Goal: Task Accomplishment & Management: Manage account settings

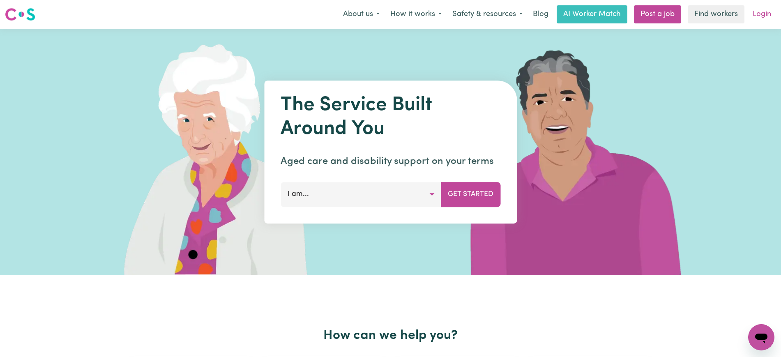
click at [755, 10] on link "Login" at bounding box center [762, 14] width 28 height 18
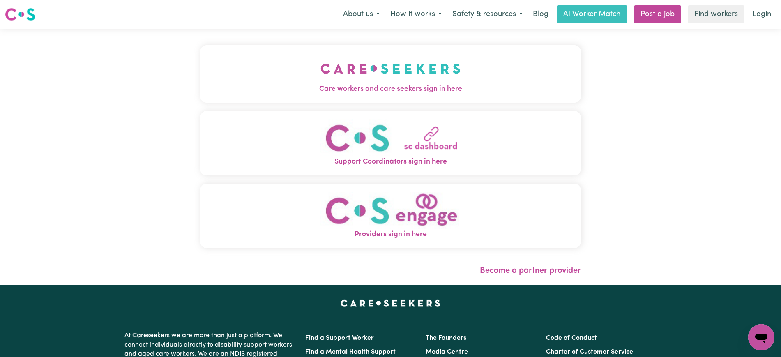
click at [409, 59] on img "Care workers and care seekers sign in here" at bounding box center [390, 68] width 140 height 30
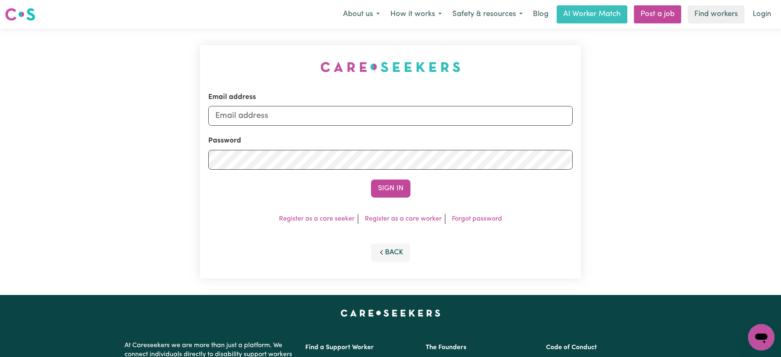
drag, startPoint x: 260, startPoint y: 51, endPoint x: 354, endPoint y: 82, distance: 98.2
click at [260, 50] on div "Email address Password Sign In Register as a care seeker Register as a care wor…" at bounding box center [390, 162] width 391 height 266
drag, startPoint x: 259, startPoint y: 115, endPoint x: 395, endPoint y: 115, distance: 135.6
click at [395, 115] on input "superuser~[EMAIL_ADDRESS][DOMAIN_NAME]" at bounding box center [390, 116] width 364 height 20
paste input "[EMAIL_ADDRESS][DOMAIN_NAME]"
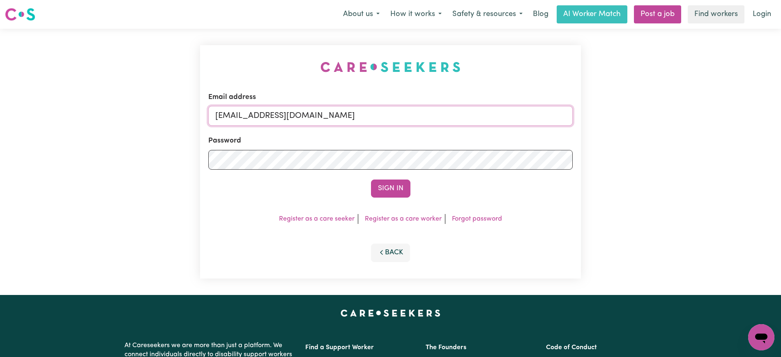
type input "[EMAIL_ADDRESS][DOMAIN_NAME]"
click at [281, 74] on div "Email address [EMAIL_ADDRESS][DOMAIN_NAME] Password Sign In Register as a care …" at bounding box center [390, 161] width 381 height 233
click at [392, 190] on button "Sign In" at bounding box center [390, 189] width 39 height 18
